Goal: Information Seeking & Learning: Learn about a topic

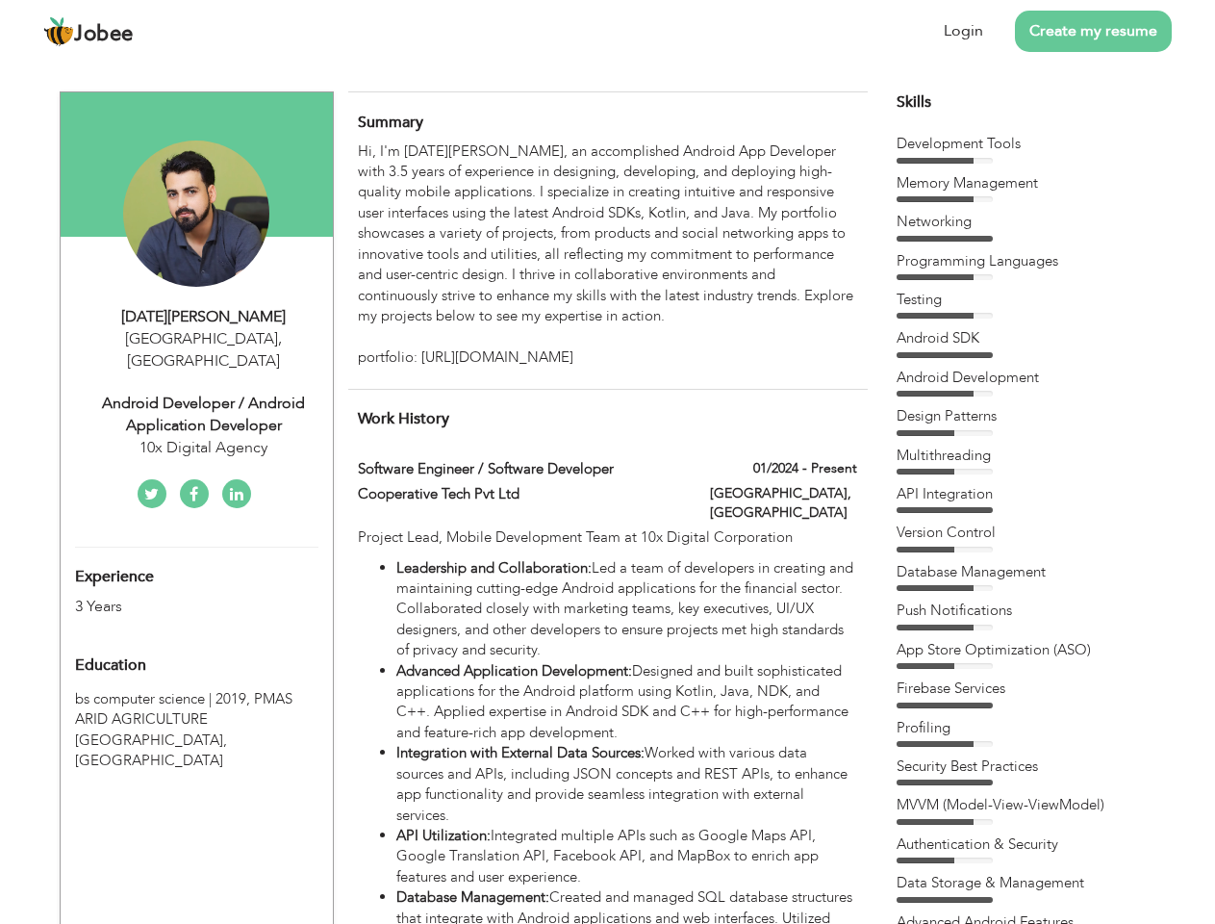
click at [196, 393] on div "Android Developer / Android Application Developer" at bounding box center [204, 415] width 258 height 44
click at [204, 317] on div "[DATE][PERSON_NAME]" at bounding box center [204, 317] width 258 height 22
click at [278, 339] on span "," at bounding box center [280, 338] width 4 height 21
click at [204, 393] on div "Android Developer / Android Application Developer" at bounding box center [204, 415] width 258 height 44
click at [204, 437] on div "10x Digital Agency" at bounding box center [204, 448] width 258 height 22
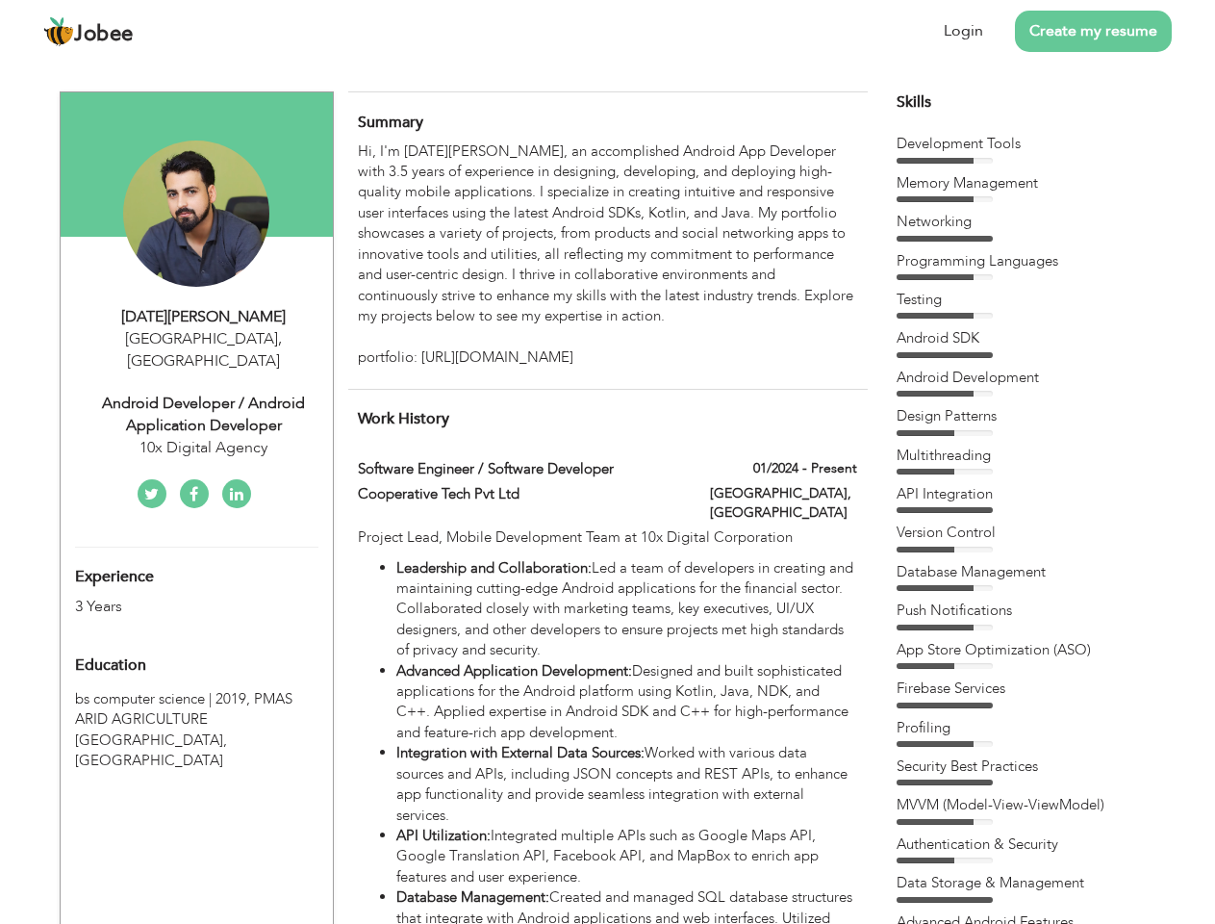
click at [196, 560] on div "Experience 3 Years" at bounding box center [174, 582] width 227 height 69
click at [174, 596] on div "3 Years" at bounding box center [174, 607] width 198 height 22
click at [196, 646] on div "Education" at bounding box center [174, 665] width 227 height 38
click at [196, 698] on span "PMAS ARID AGRICULTURE [GEOGRAPHIC_DATA], [GEOGRAPHIC_DATA]" at bounding box center [183, 729] width 217 height 81
click at [607, 255] on div "Hi, I'm [DATE][PERSON_NAME], an accomplished Android App Developer with 3.5 yea…" at bounding box center [607, 254] width 498 height 227
